Goal: Navigation & Orientation: Go to known website

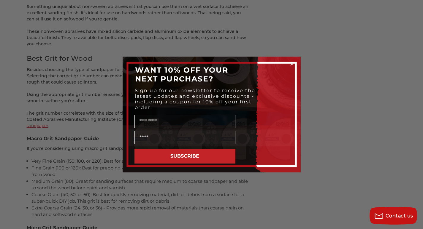
click at [291, 64] on icon "Close dialog" at bounding box center [291, 64] width 2 height 2
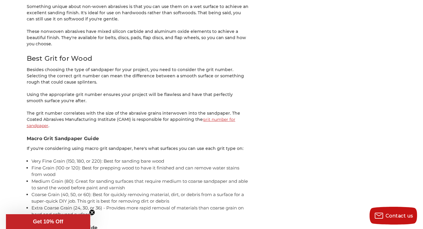
click at [93, 211] on circle "Close teaser" at bounding box center [92, 213] width 6 height 6
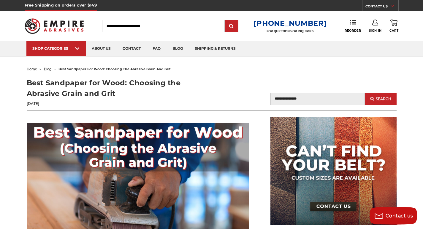
click at [71, 26] on img at bounding box center [54, 26] width 59 height 23
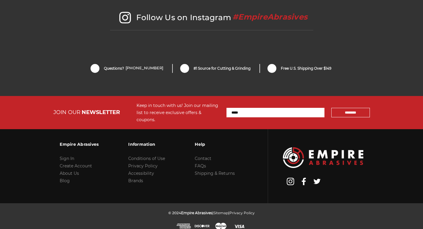
click at [289, 178] on icon at bounding box center [290, 181] width 7 height 7
click at [306, 178] on use at bounding box center [304, 181] width 4 height 7
